Goal: Information Seeking & Learning: Find specific fact

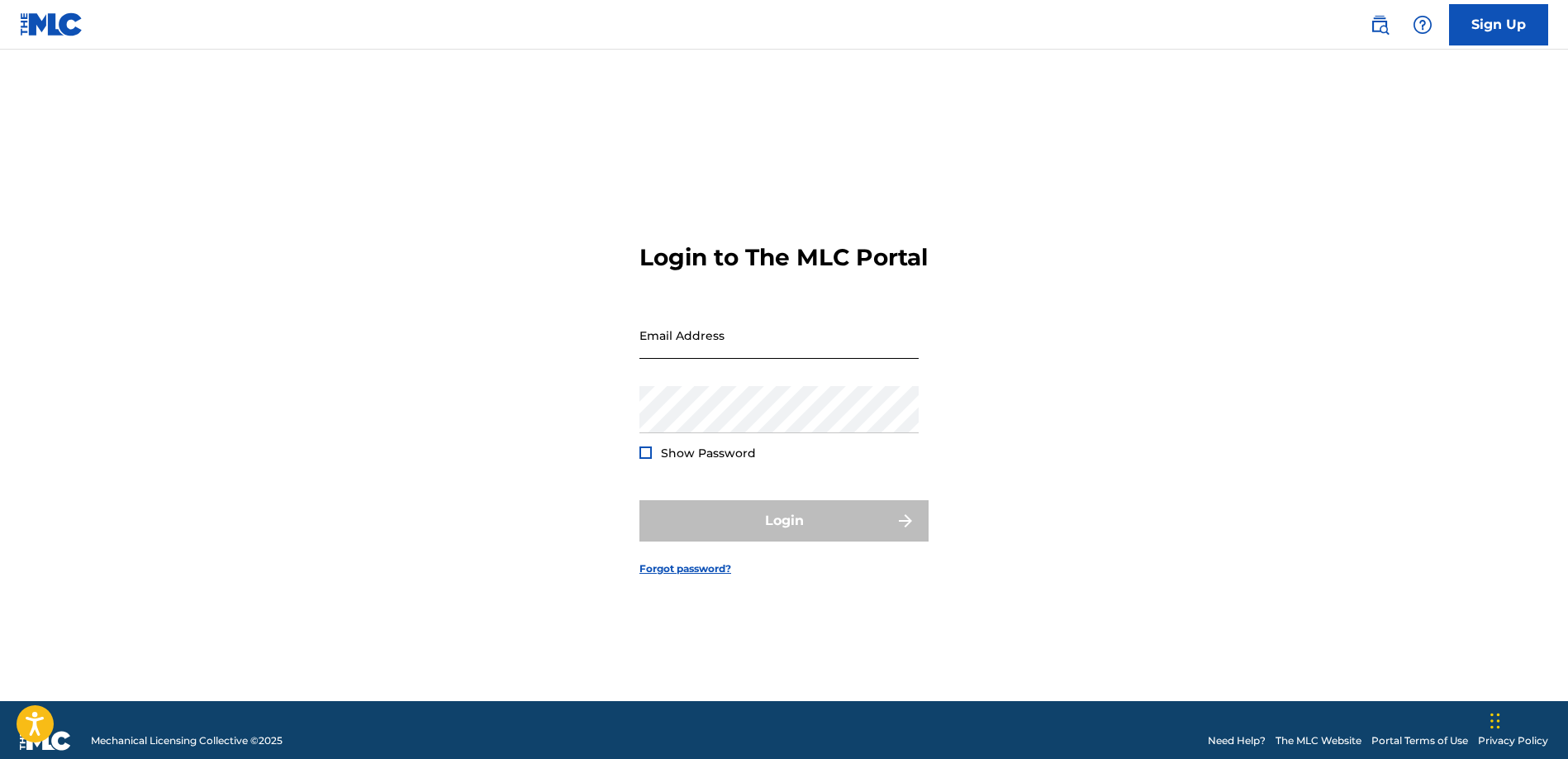
click at [754, 358] on input "Email Address" at bounding box center [778, 335] width 279 height 47
type input "[PERSON_NAME][EMAIL_ADDRESS][DOMAIN_NAME]"
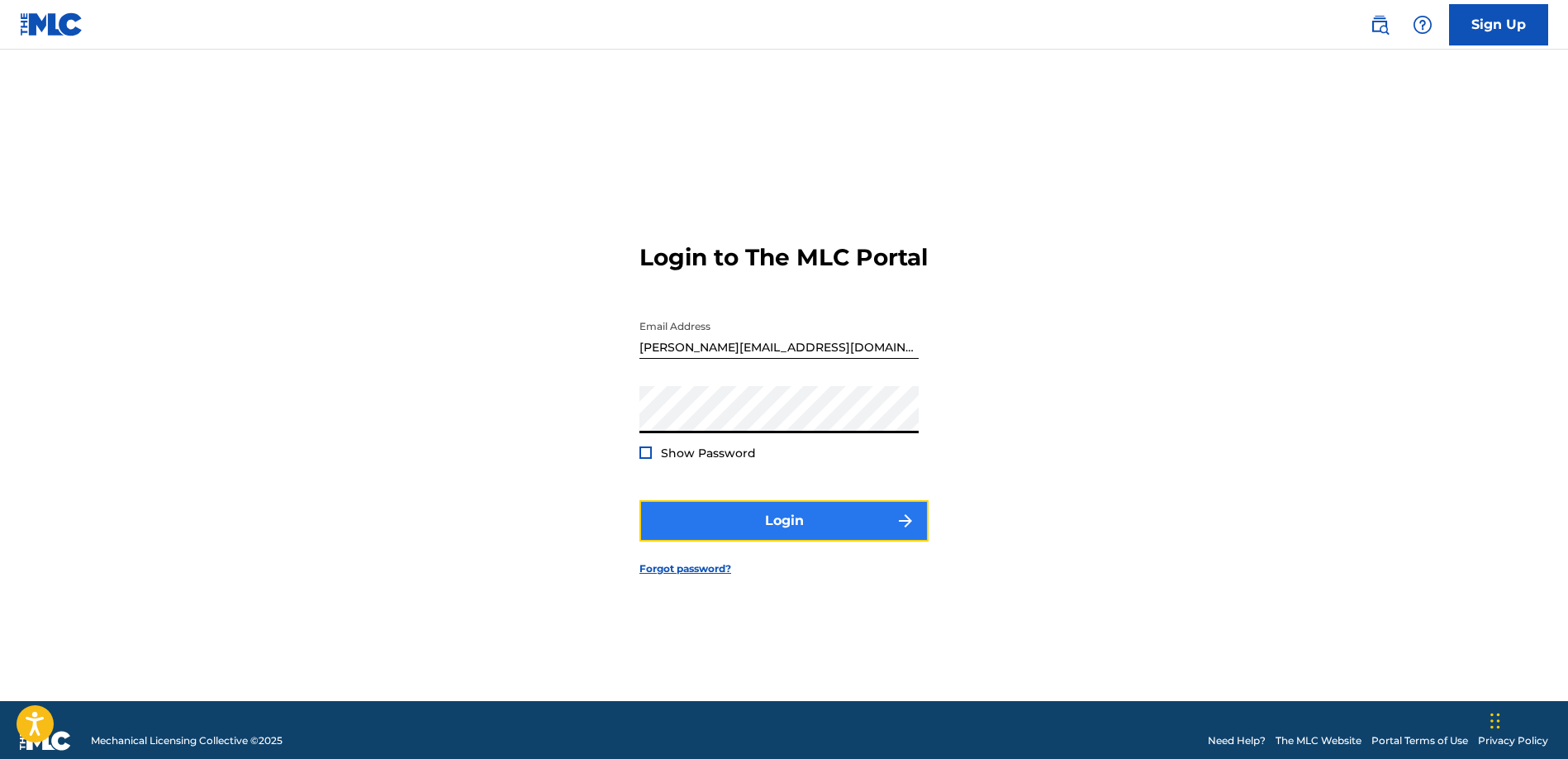
click at [833, 542] on button "Login" at bounding box center [784, 520] width 290 height 42
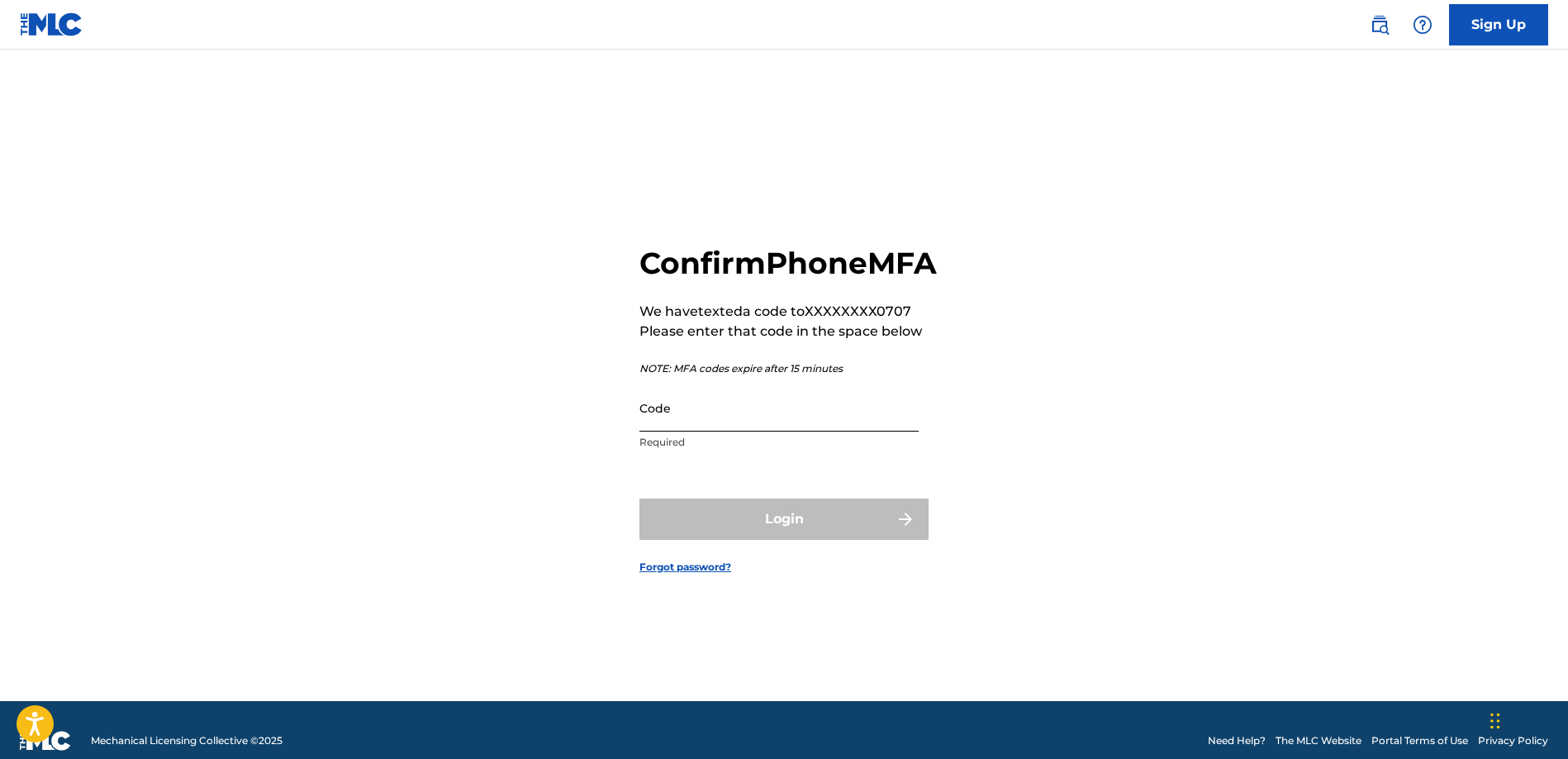
click at [880, 432] on input "Code" at bounding box center [778, 408] width 279 height 47
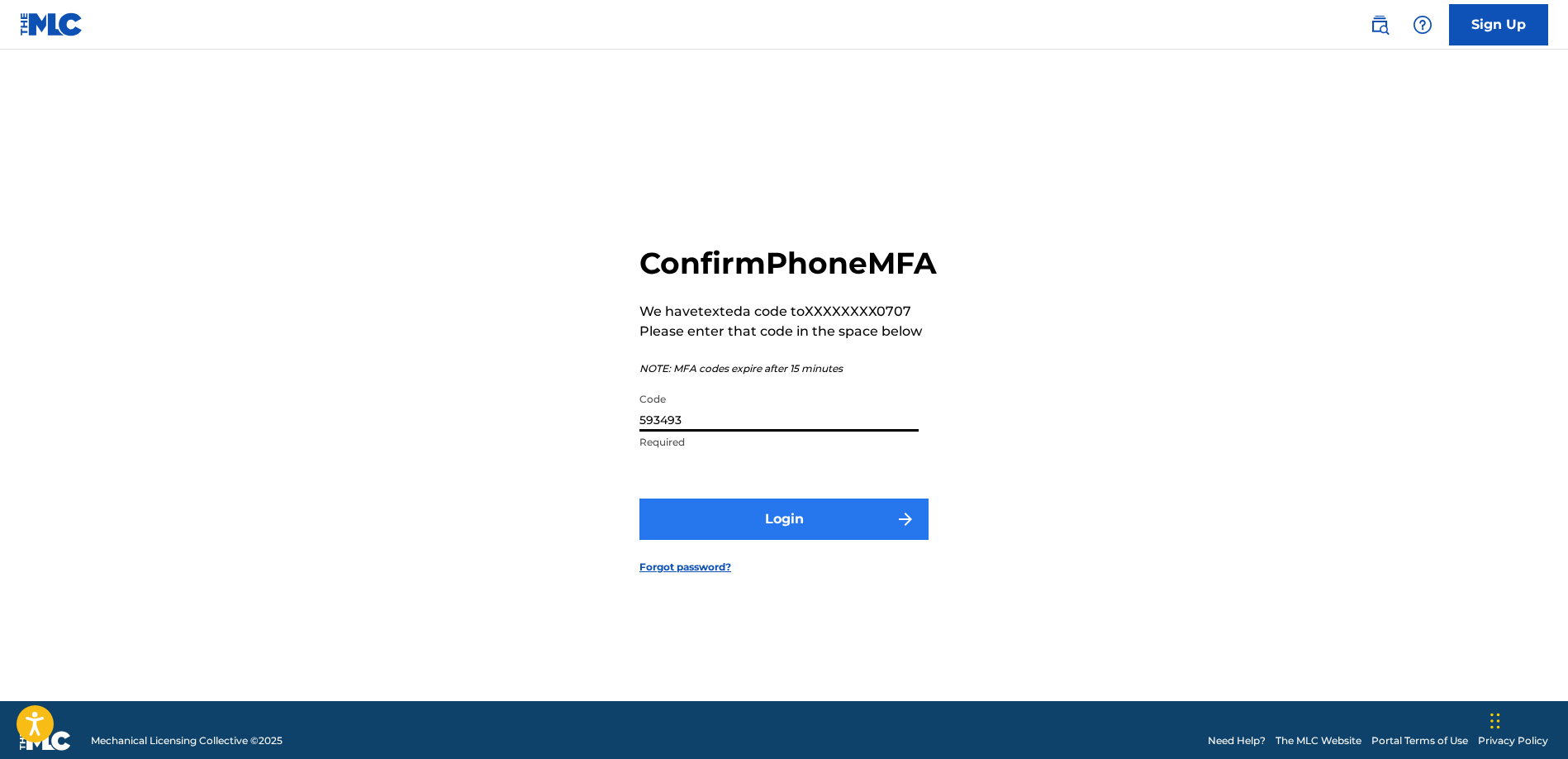
type input "593493"
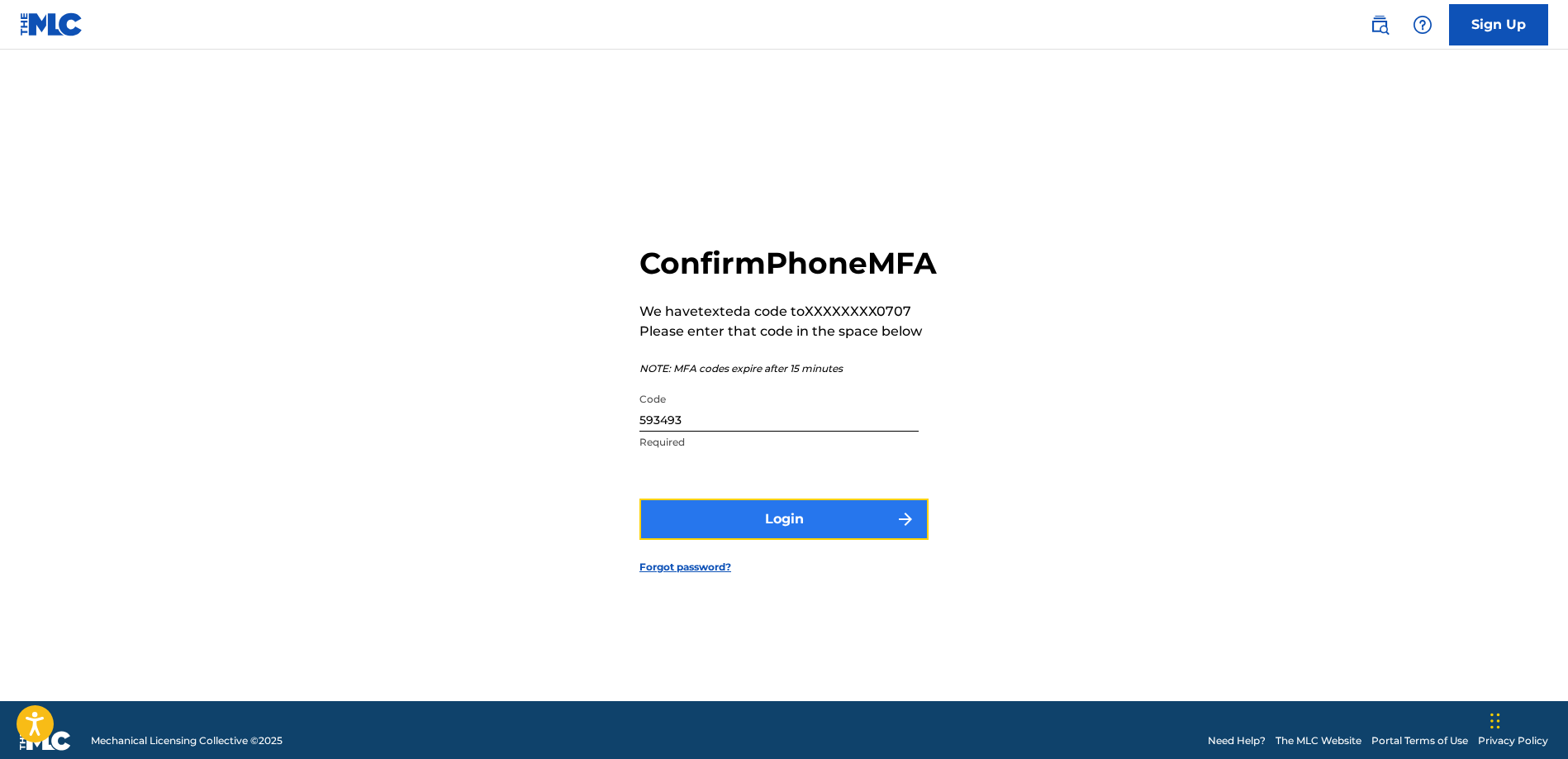
click at [876, 532] on button "Login" at bounding box center [784, 519] width 290 height 42
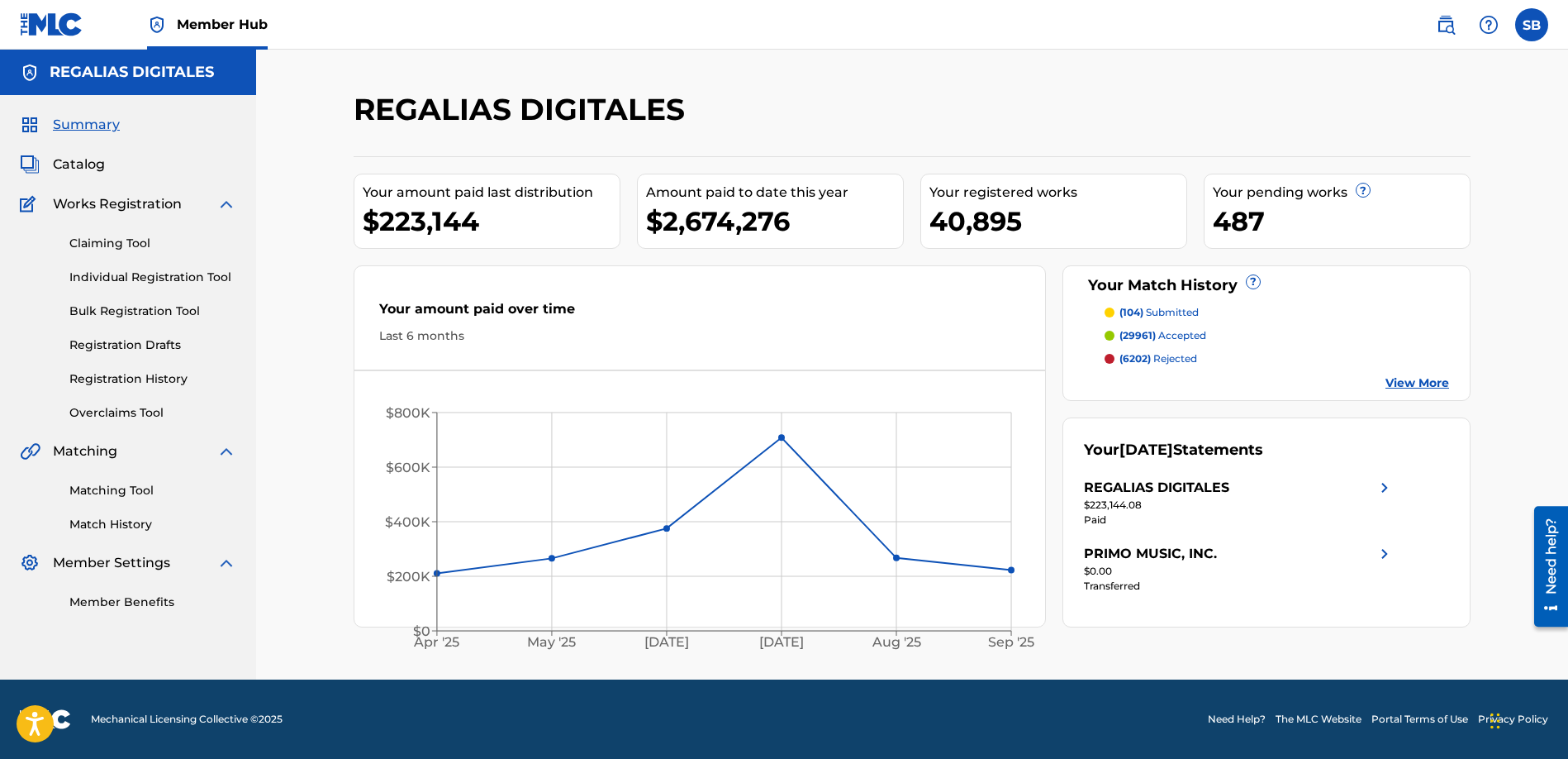
click at [110, 170] on div "Catalog" at bounding box center [128, 164] width 216 height 20
click at [102, 167] on span "Catalog" at bounding box center [79, 164] width 52 height 20
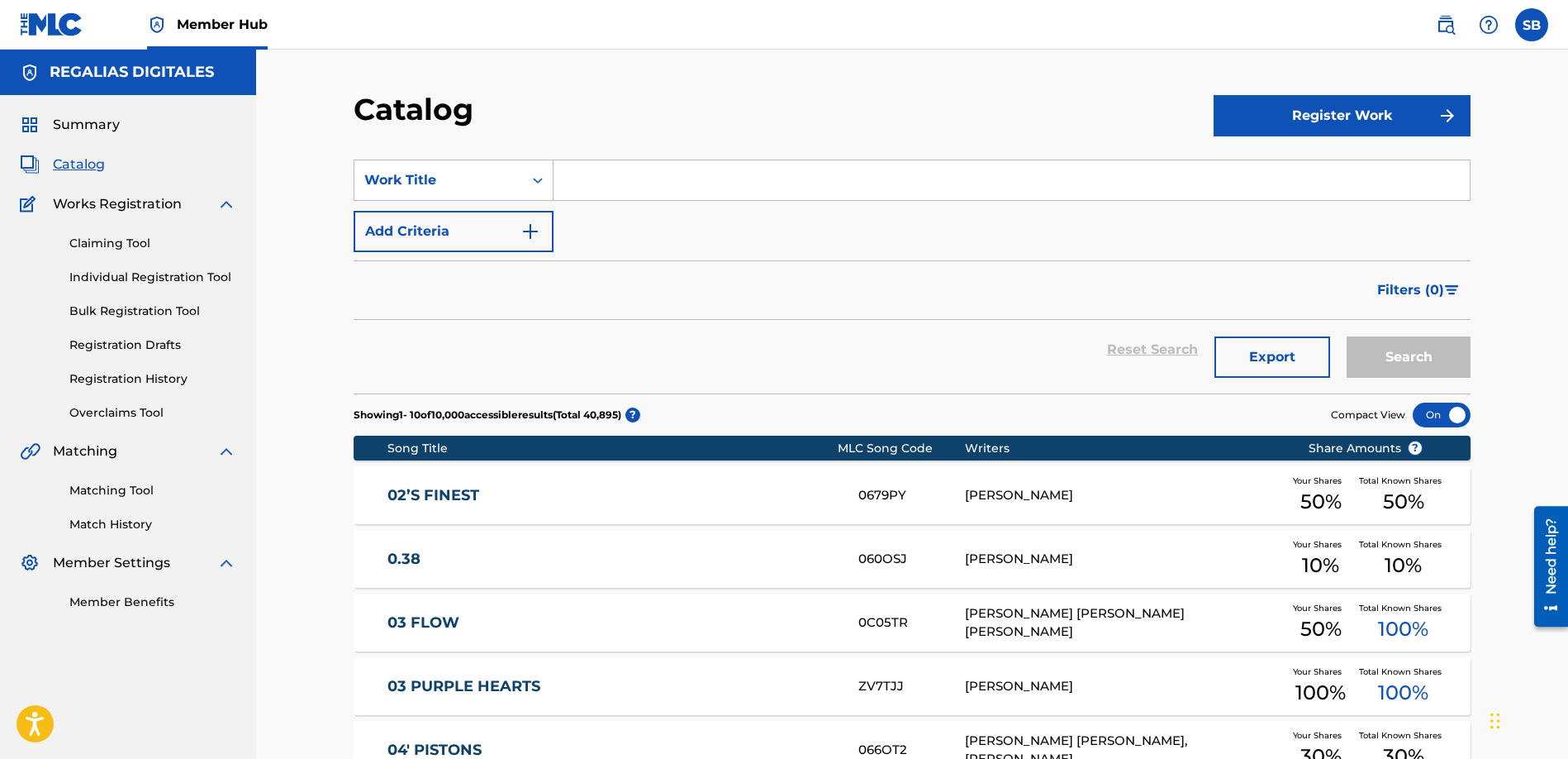
click at [724, 181] on input "Search Form" at bounding box center [1011, 180] width 916 height 40
paste input "2 Sexy"
type input "2 Sexy"
click at [1413, 359] on button "Search" at bounding box center [1409, 356] width 124 height 42
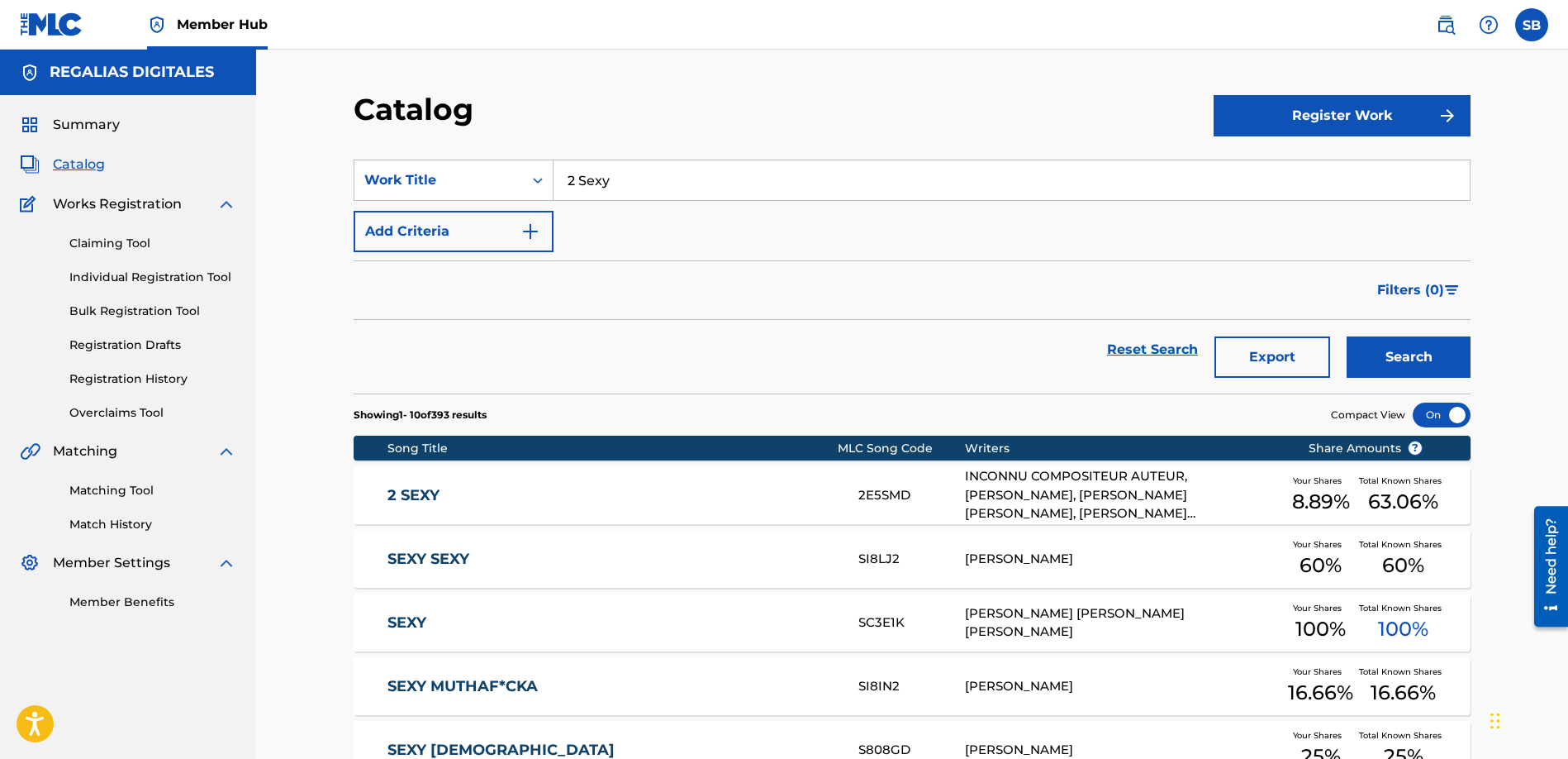
click at [1102, 492] on div "INCONNU COMPOSITEUR AUTEUR, [PERSON_NAME], [PERSON_NAME] [PERSON_NAME], [PERSON…" at bounding box center [1125, 495] width 319 height 56
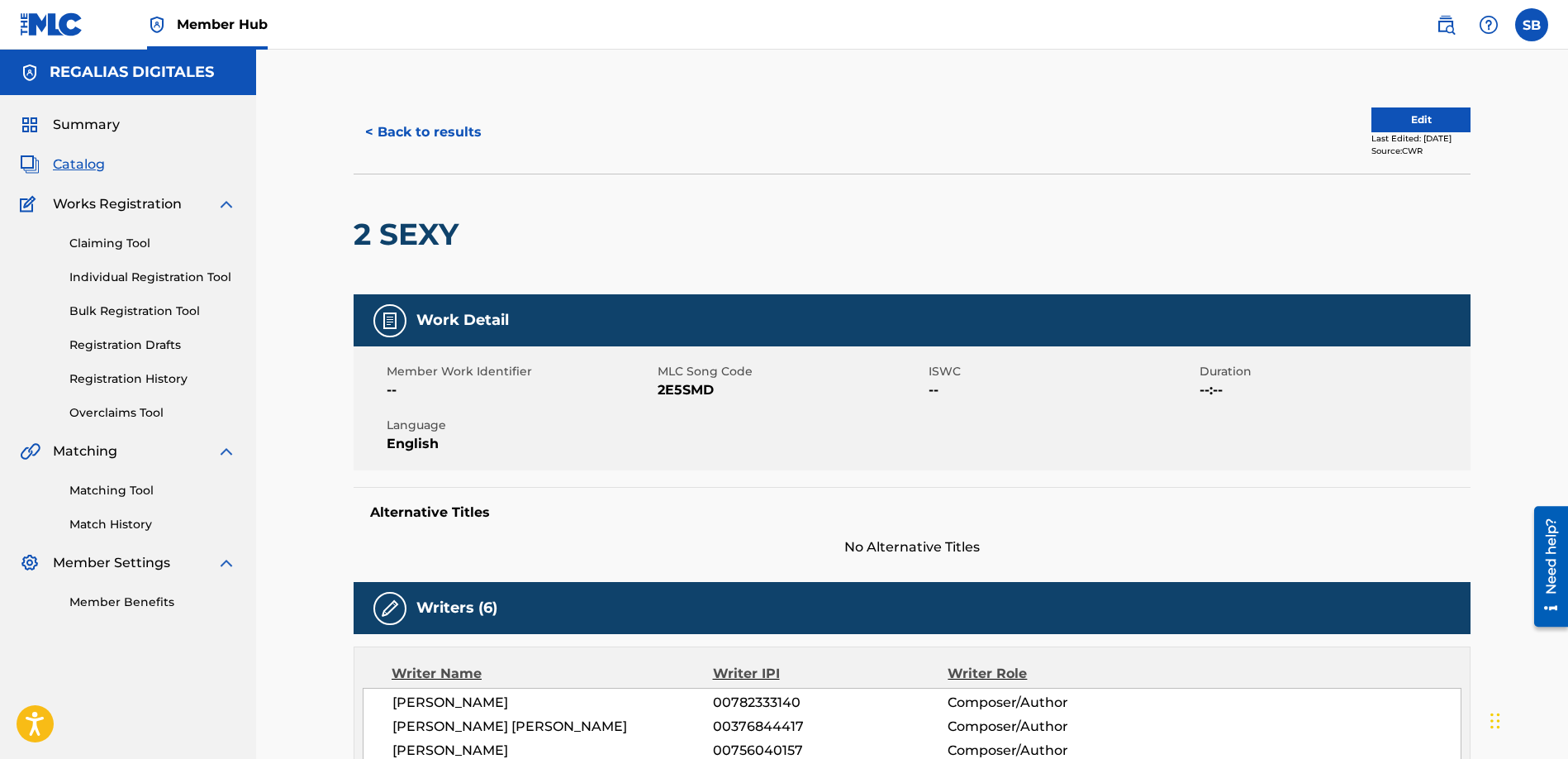
click at [532, 142] on div "< Back to results" at bounding box center [632, 132] width 559 height 42
click at [479, 129] on button "< Back to results" at bounding box center [423, 132] width 140 height 42
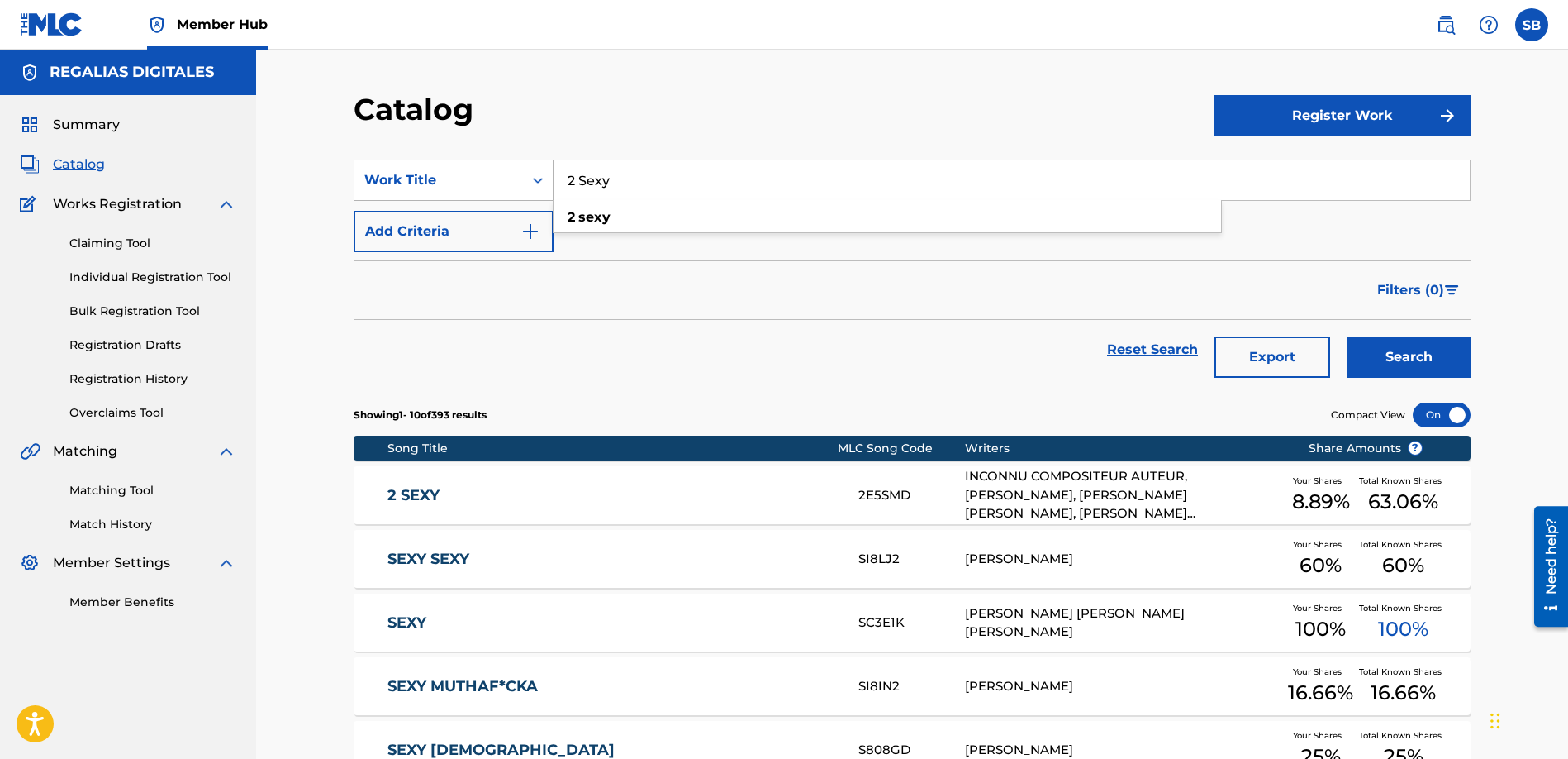
drag, startPoint x: 631, startPoint y: 185, endPoint x: 506, endPoint y: 186, distance: 125.0
click at [506, 186] on div "SearchWithCriteria4c3d5deb-6c82-488c-a154-44819ed2a580 Work Title 2 Sexy 2 sexy" at bounding box center [911, 180] width 1117 height 42
type input "another Route"
click at [1347, 336] on button "Search" at bounding box center [1409, 356] width 124 height 42
